Goal: Task Accomplishment & Management: Use online tool/utility

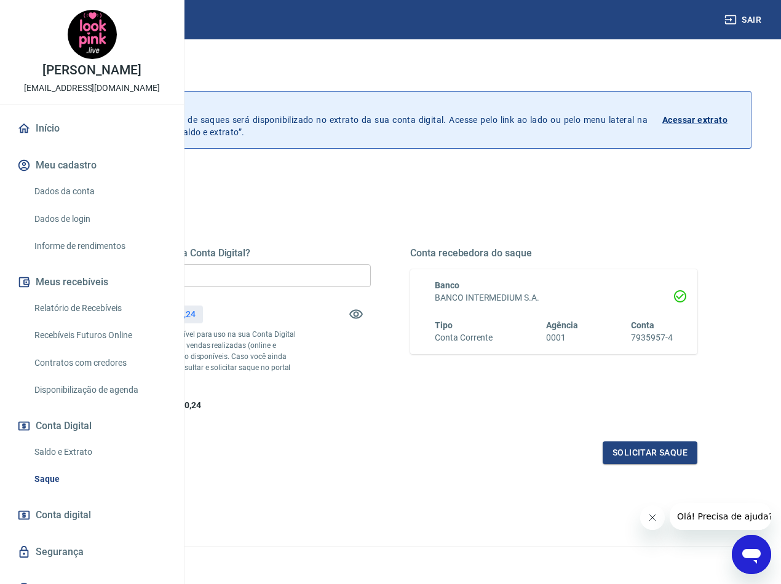
click at [363, 274] on input "R$ 0,00" at bounding box center [227, 276] width 287 height 23
type input "R$ 5.760,24"
click at [621, 464] on button "Solicitar saque" at bounding box center [650, 453] width 95 height 23
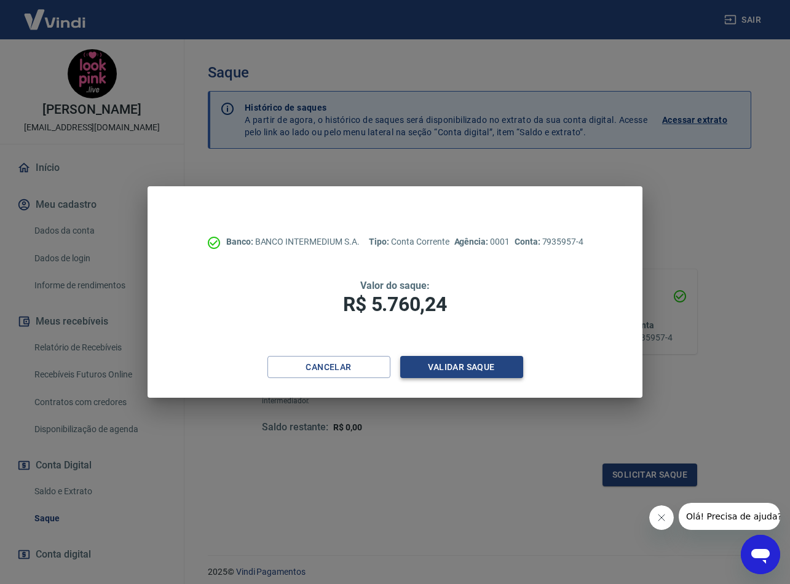
click at [482, 368] on button "Validar saque" at bounding box center [461, 367] width 123 height 23
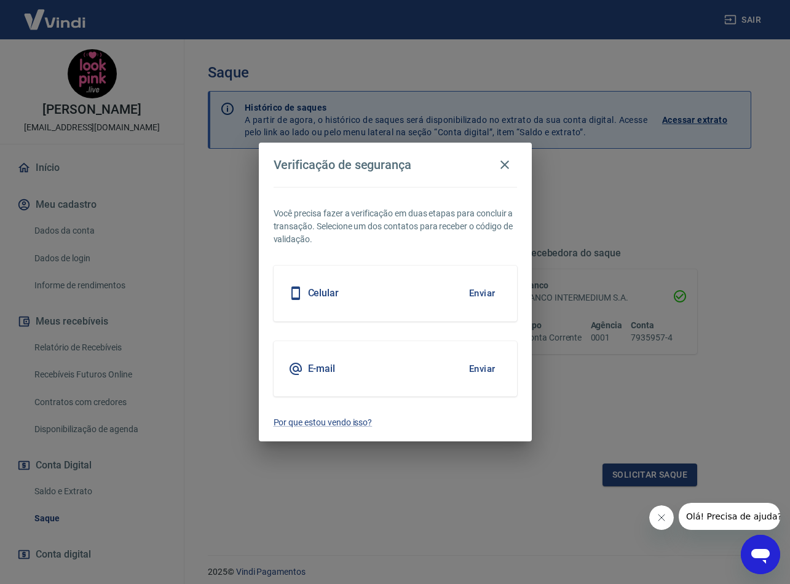
click at [657, 520] on icon "Fechar mensagem da empresa" at bounding box center [662, 518] width 10 height 10
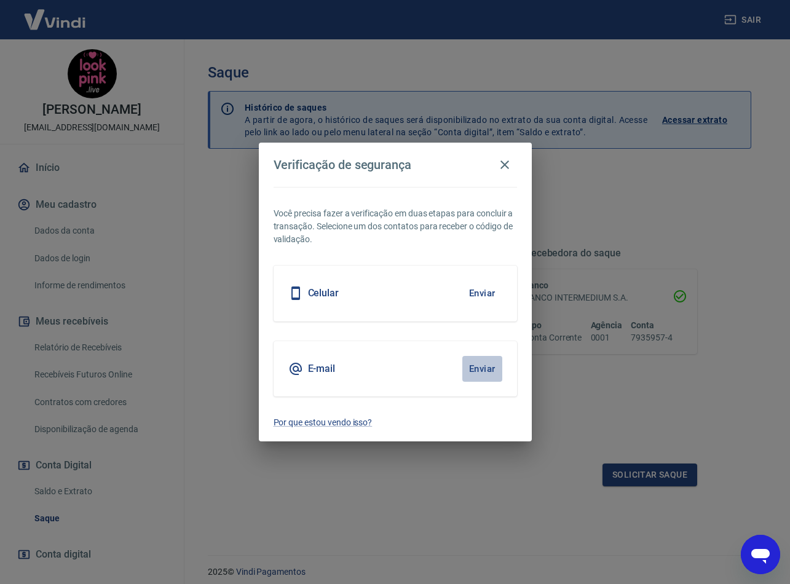
click at [496, 368] on button "Enviar" at bounding box center [483, 369] width 40 height 26
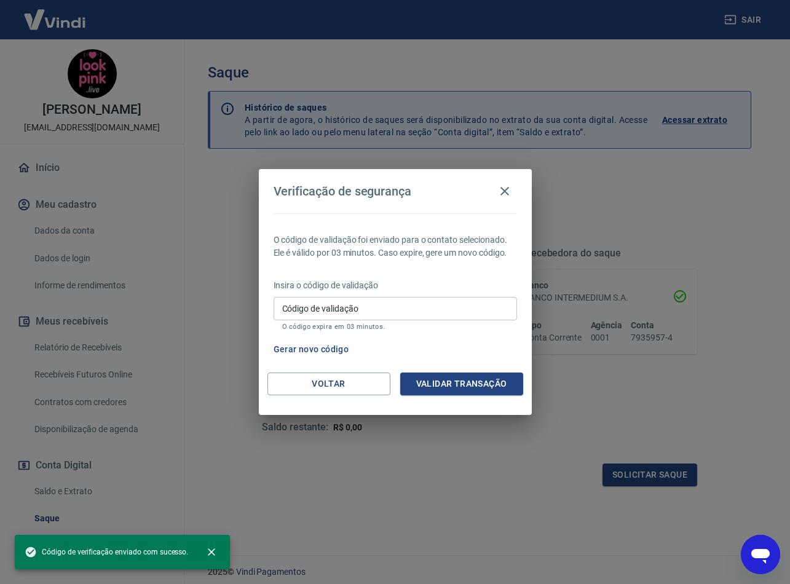
click at [410, 313] on input "Código de validação" at bounding box center [396, 308] width 244 height 23
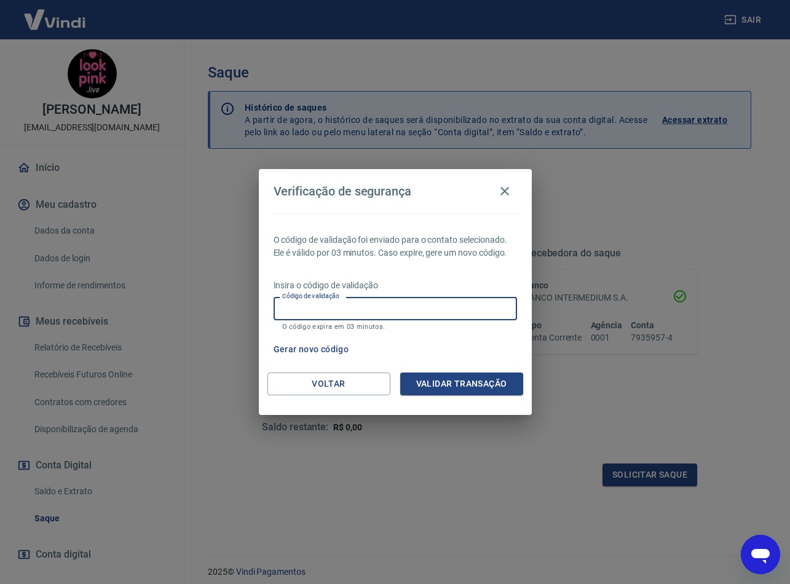
paste input "367857"
type input "367857"
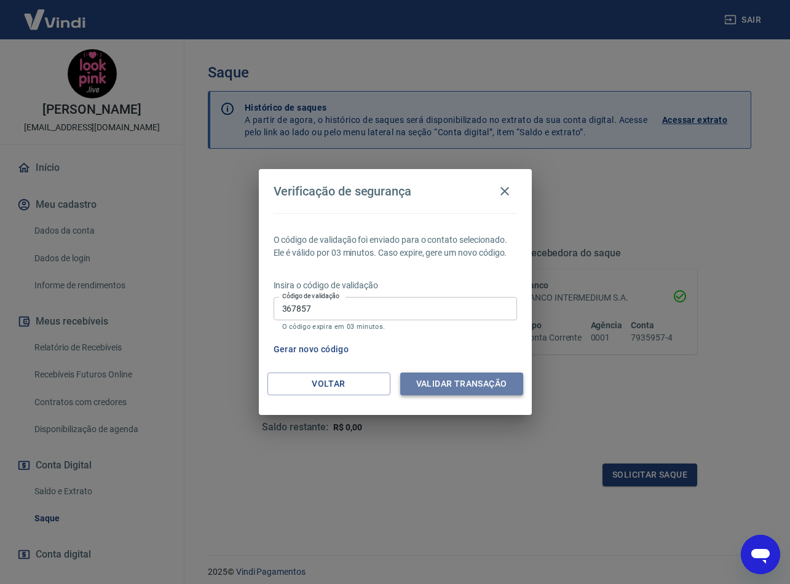
click at [435, 386] on button "Validar transação" at bounding box center [461, 384] width 123 height 23
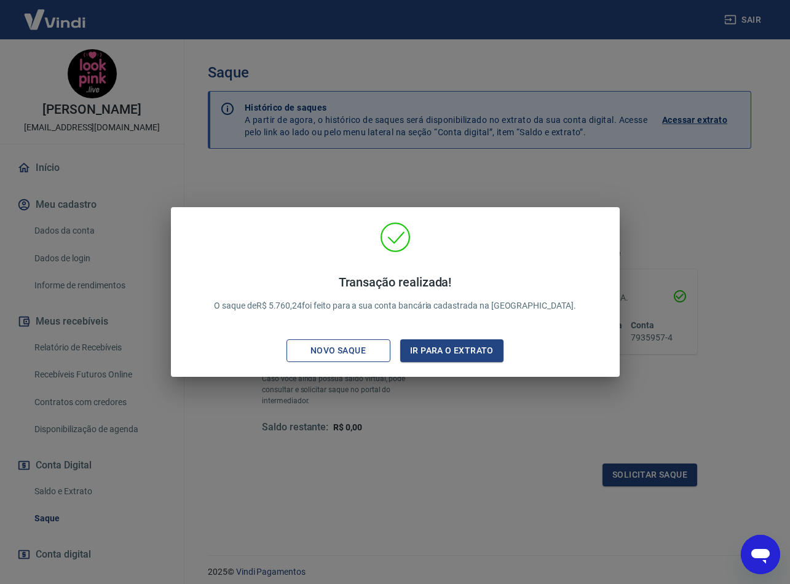
click at [378, 350] on div "Novo saque" at bounding box center [338, 350] width 85 height 15
